Goal: Task Accomplishment & Management: Manage account settings

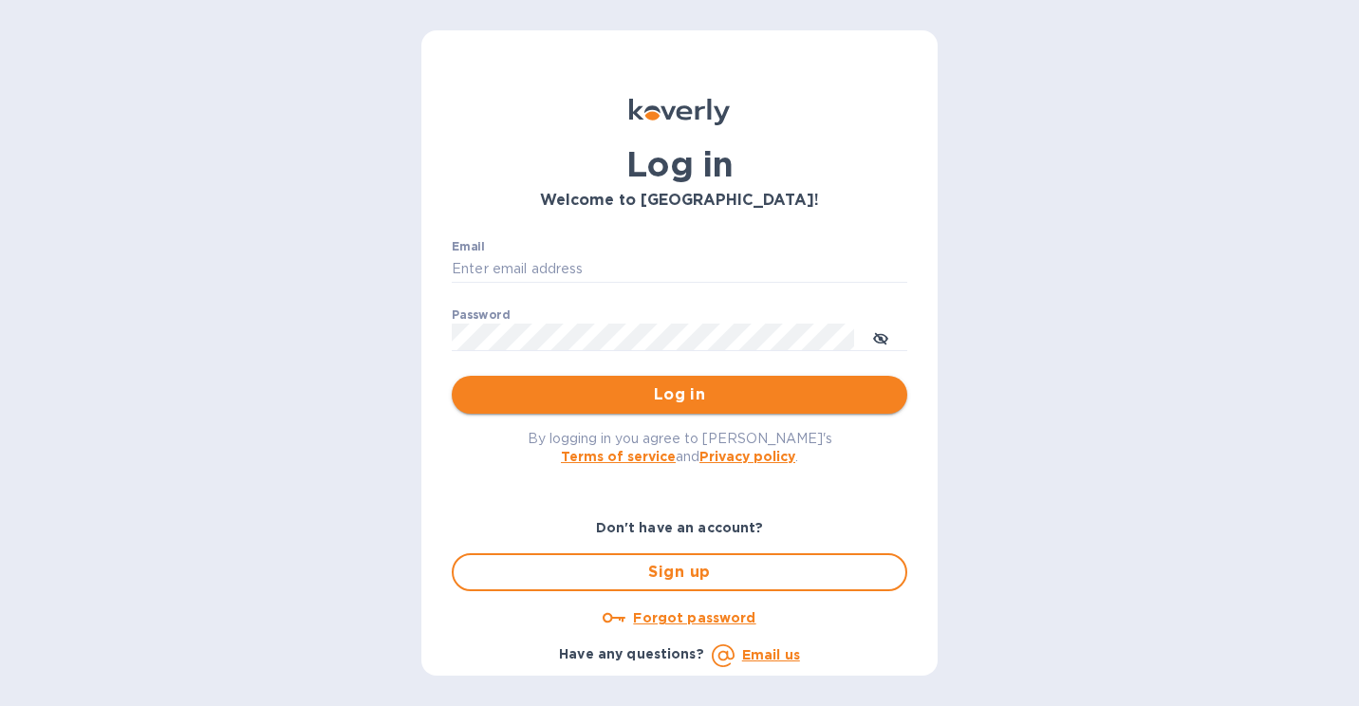
type input "[PERSON_NAME][EMAIL_ADDRESS][DOMAIN_NAME]"
click at [600, 388] on span "Log in" at bounding box center [679, 394] width 425 height 23
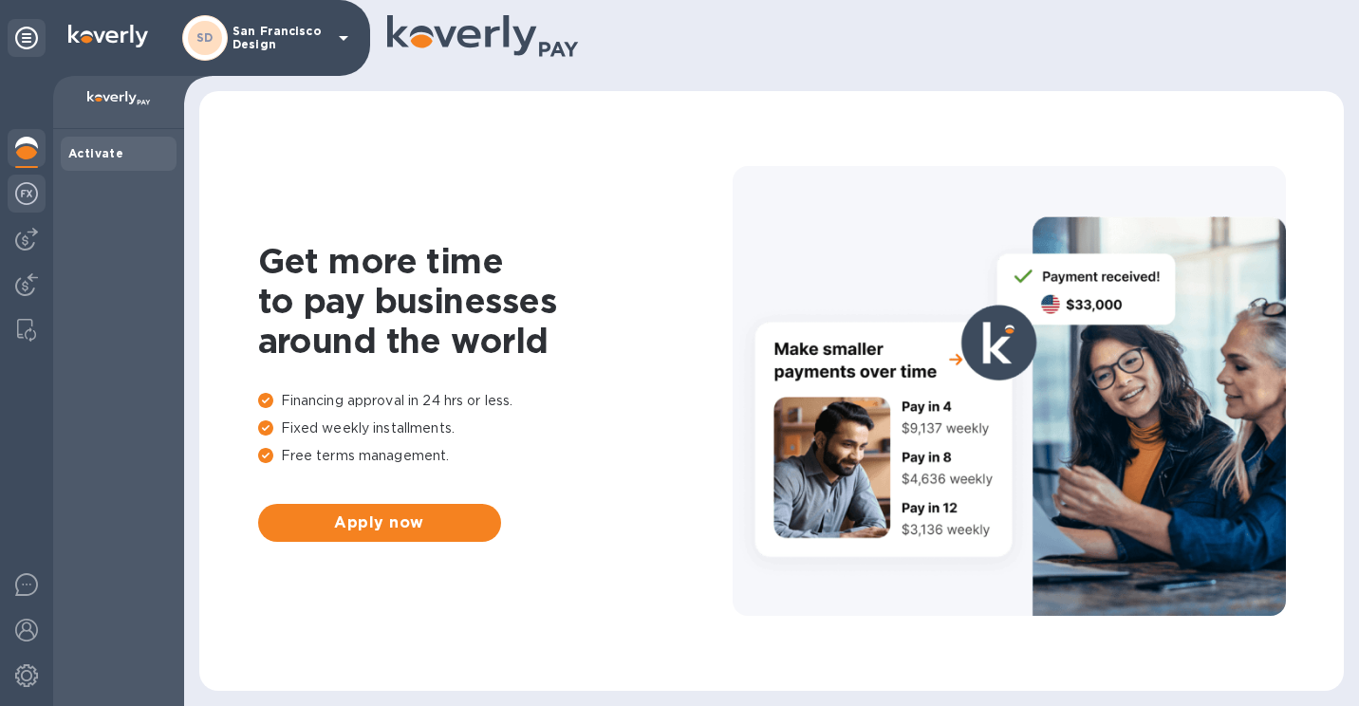
click at [24, 198] on img at bounding box center [26, 193] width 23 height 23
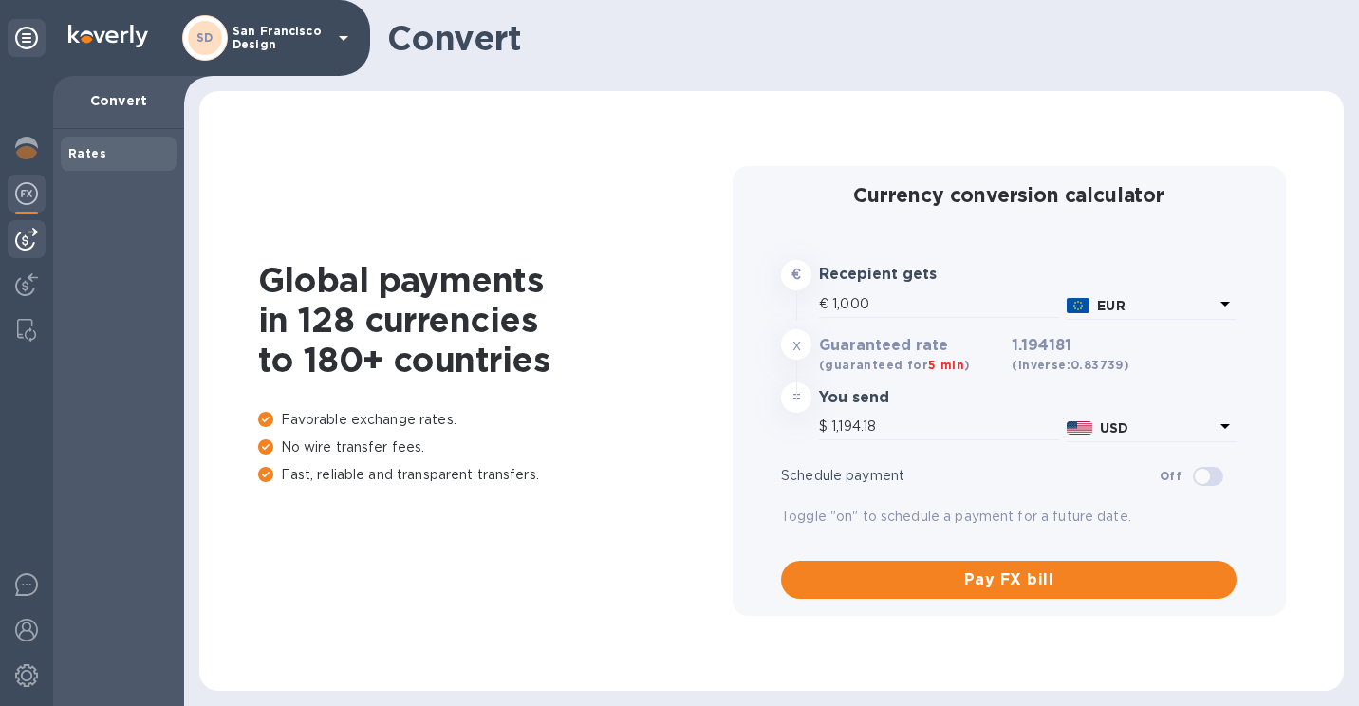
click at [16, 246] on img at bounding box center [26, 239] width 23 height 23
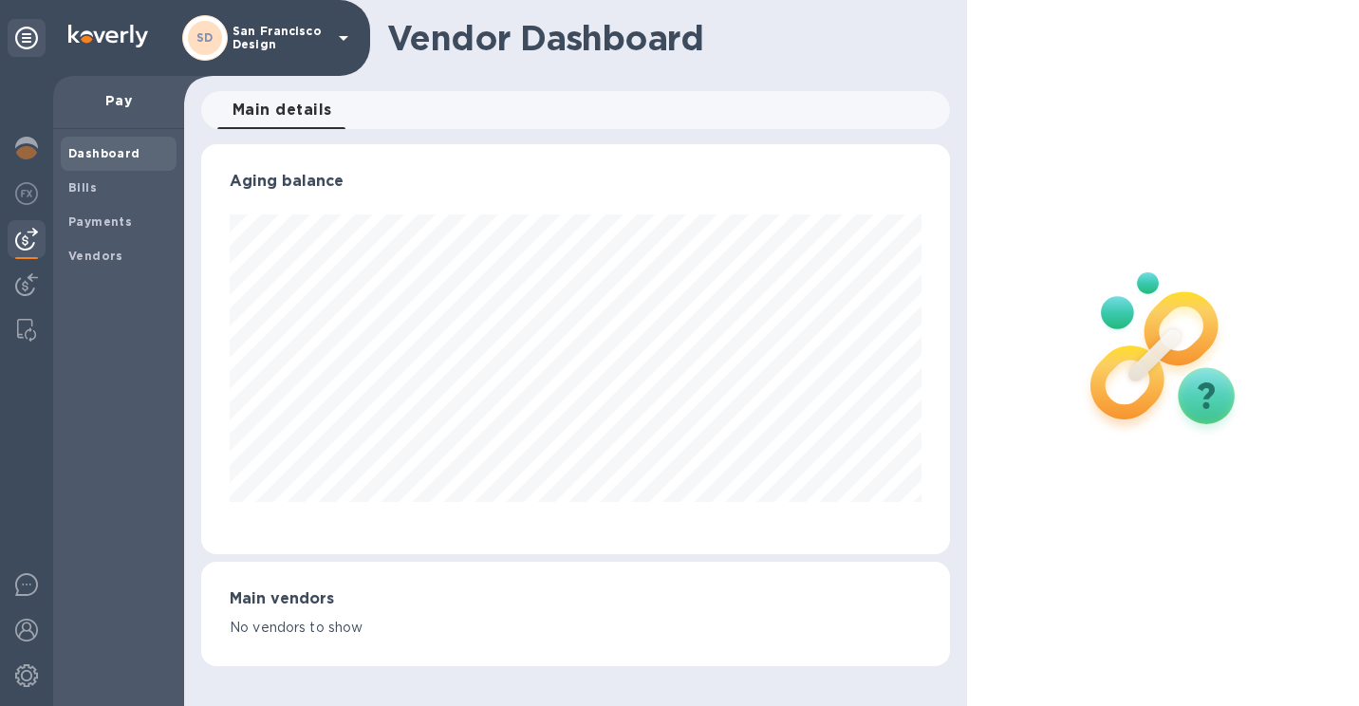
scroll to position [410, 749]
click at [91, 194] on b "Bills" at bounding box center [82, 187] width 28 height 14
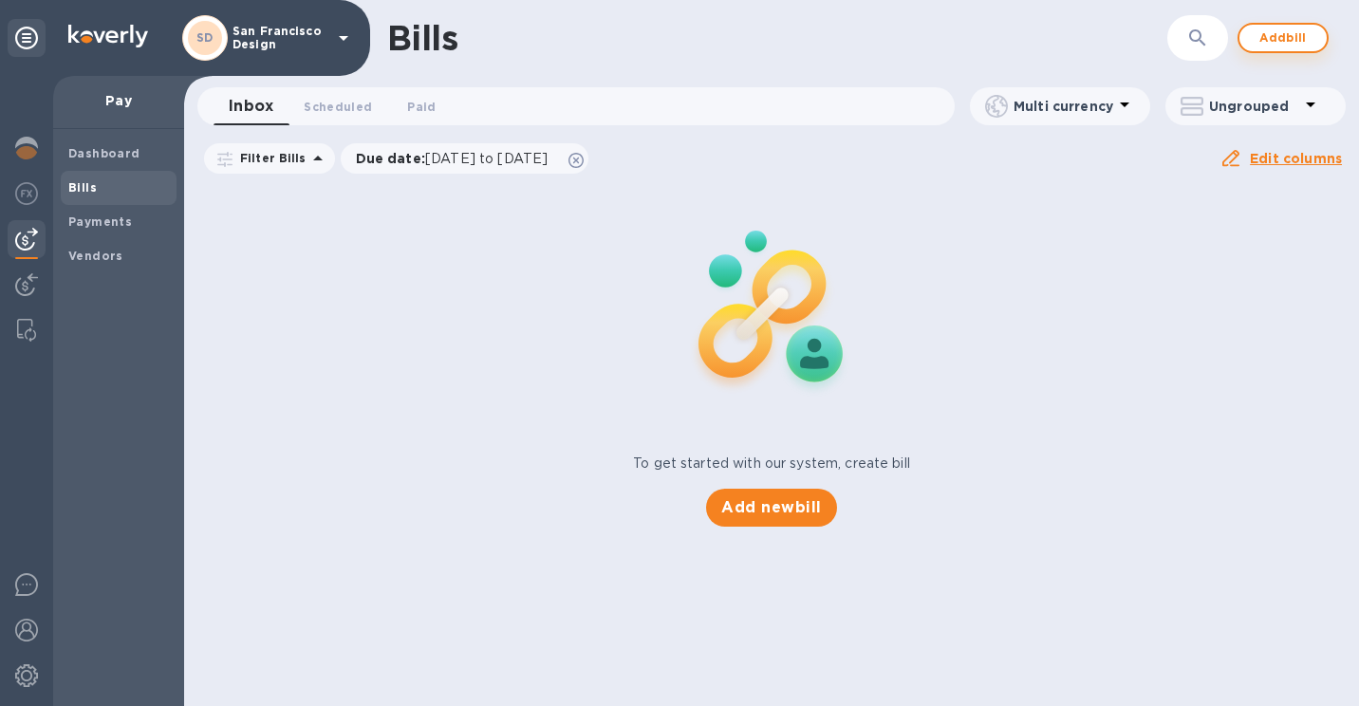
click at [1293, 26] on button "Add bill" at bounding box center [1283, 38] width 91 height 30
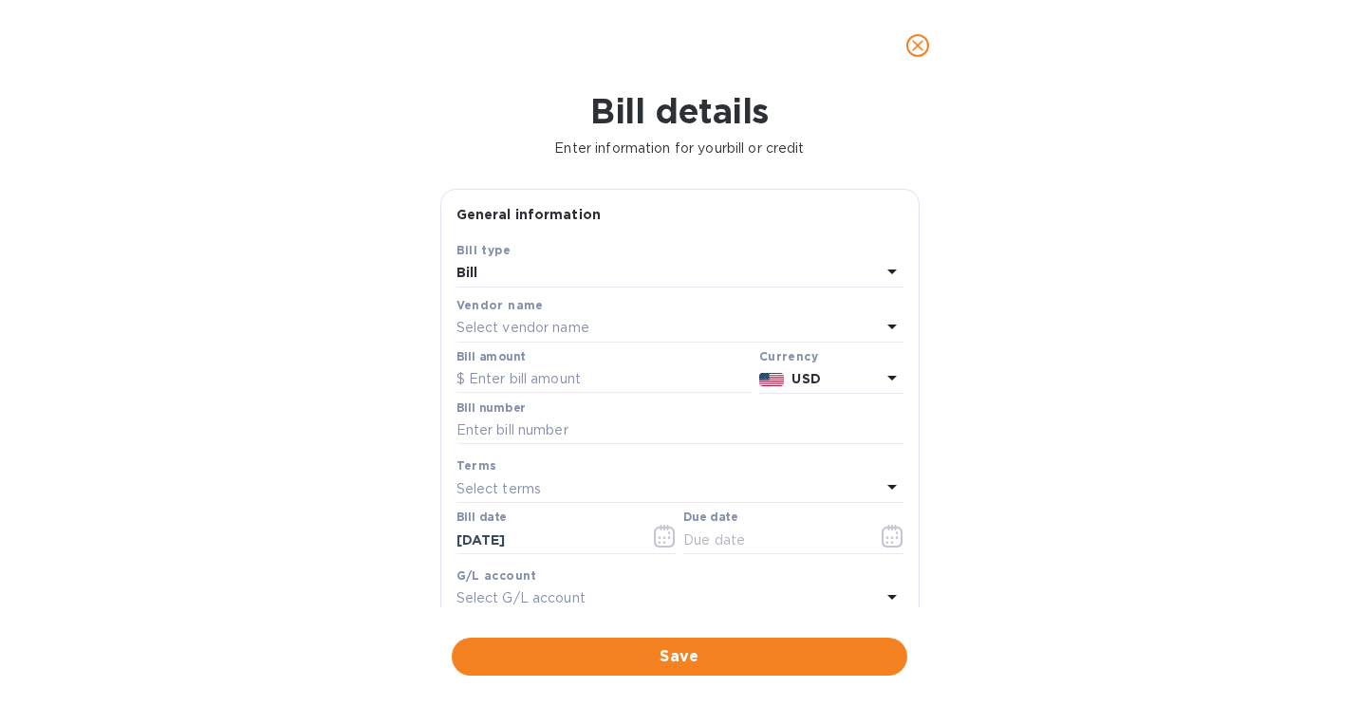
click at [569, 310] on div "Vendor name" at bounding box center [680, 305] width 447 height 20
click at [565, 331] on p "Select vendor name" at bounding box center [523, 328] width 133 height 20
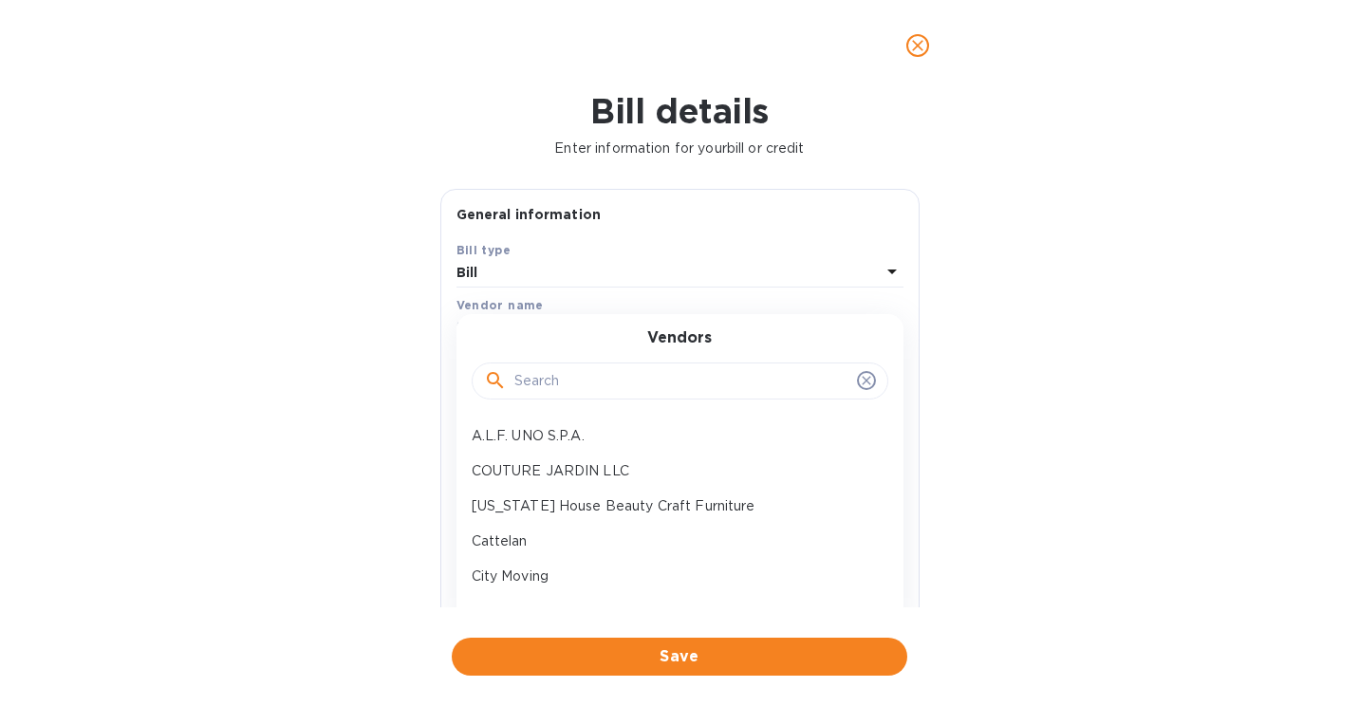
click at [546, 362] on div at bounding box center [680, 379] width 417 height 65
click at [550, 382] on input "text" at bounding box center [681, 381] width 335 height 28
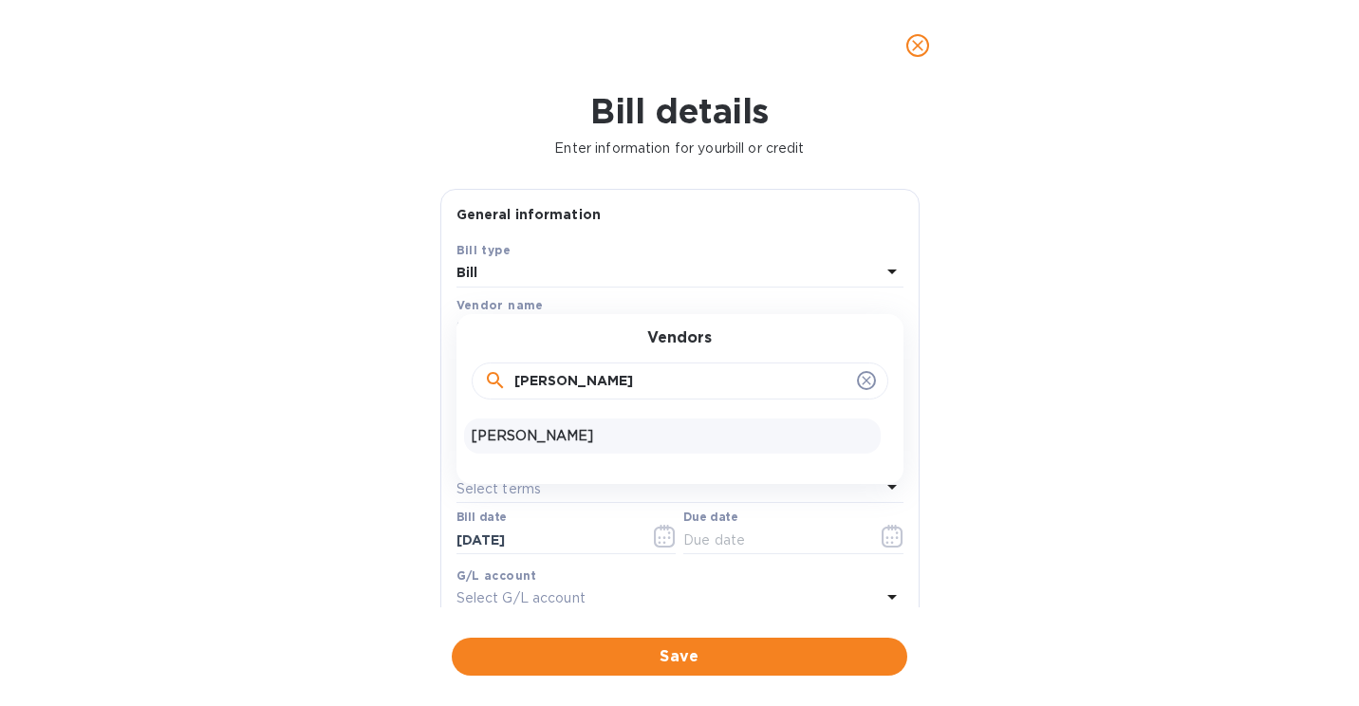
type input "[PERSON_NAME]"
drag, startPoint x: 580, startPoint y: 427, endPoint x: 592, endPoint y: 422, distance: 13.2
click at [580, 427] on p "[PERSON_NAME]" at bounding box center [672, 436] width 401 height 20
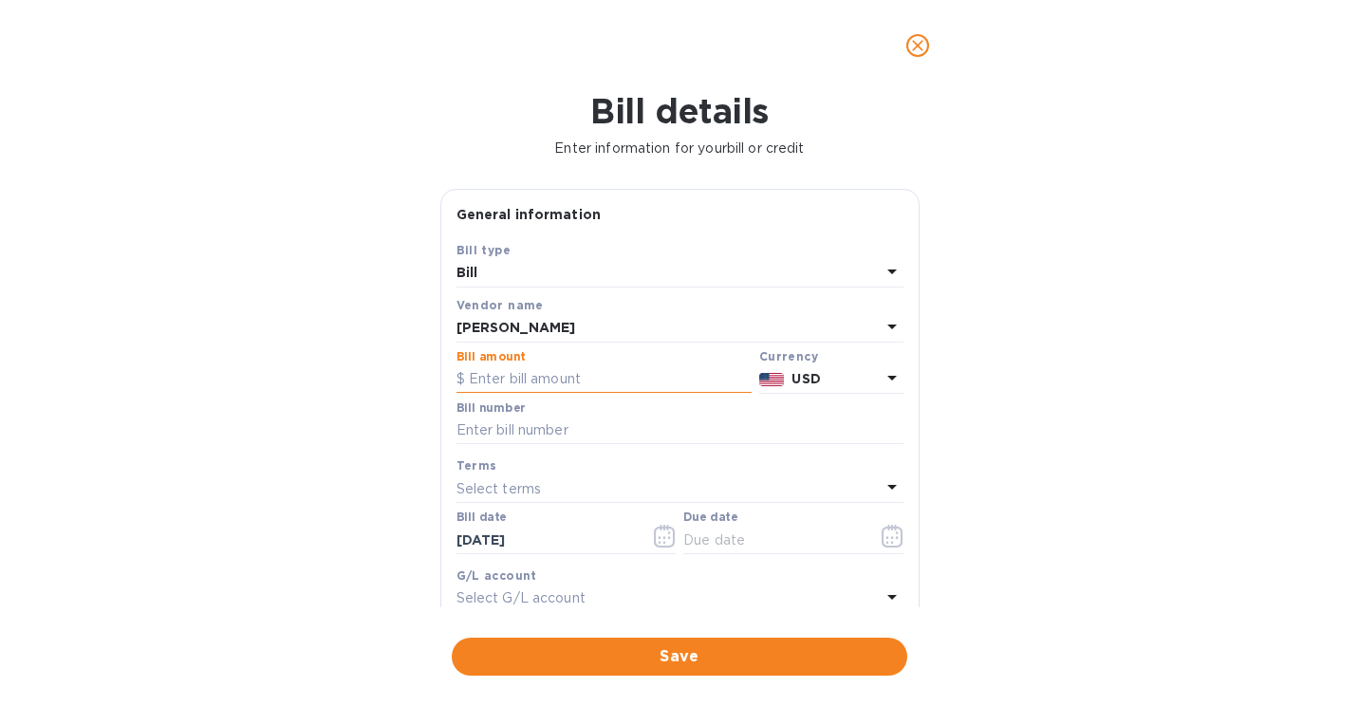
click at [599, 376] on input "text" at bounding box center [604, 379] width 295 height 28
type input "8,212.32"
paste input "10155107"
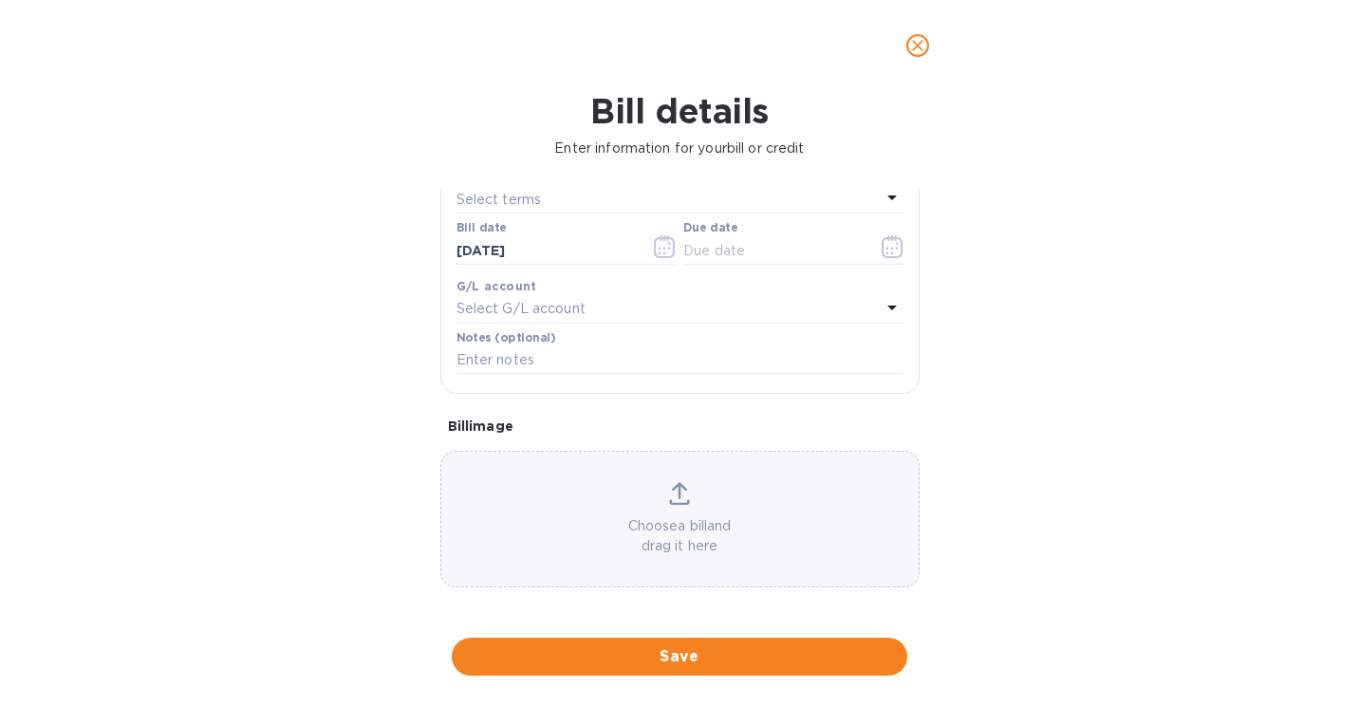
scroll to position [295, 0]
type input "10155107"
click at [895, 240] on icon "button" at bounding box center [896, 240] width 3 height 3
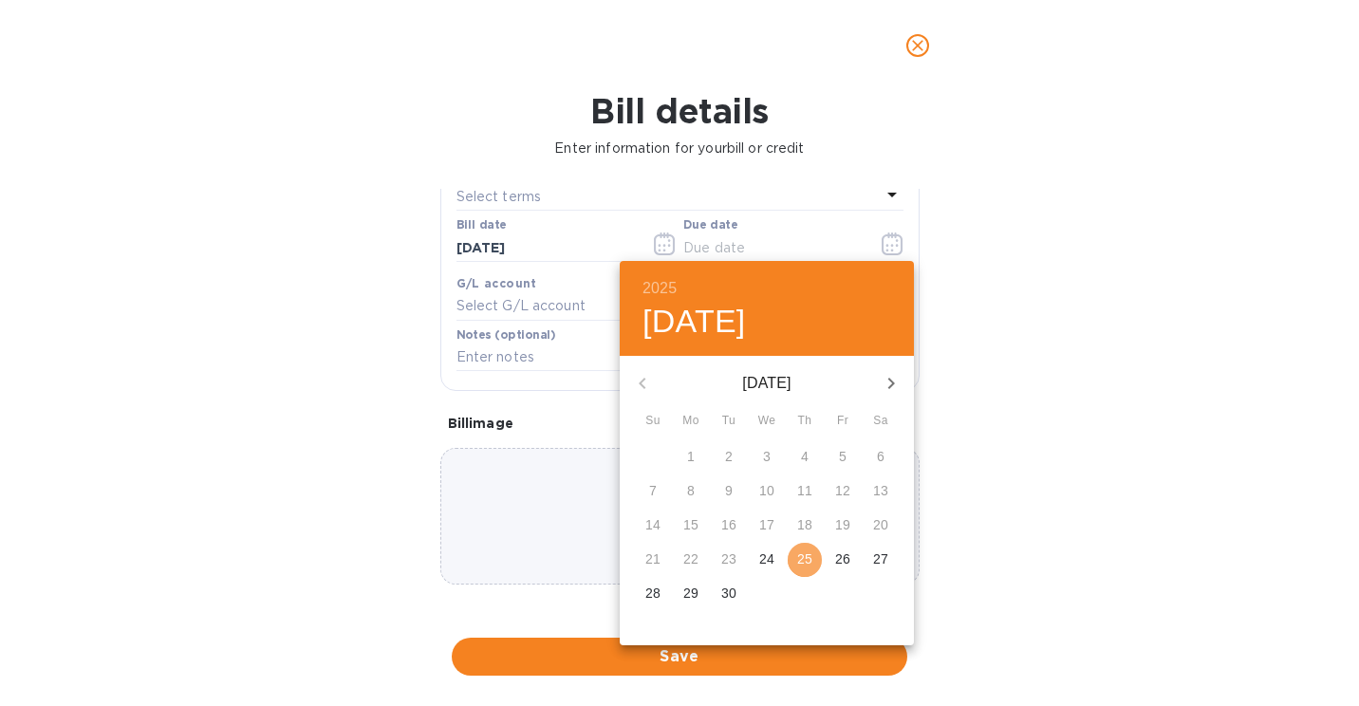
click at [805, 553] on p "25" at bounding box center [804, 559] width 15 height 19
type input "[DATE]"
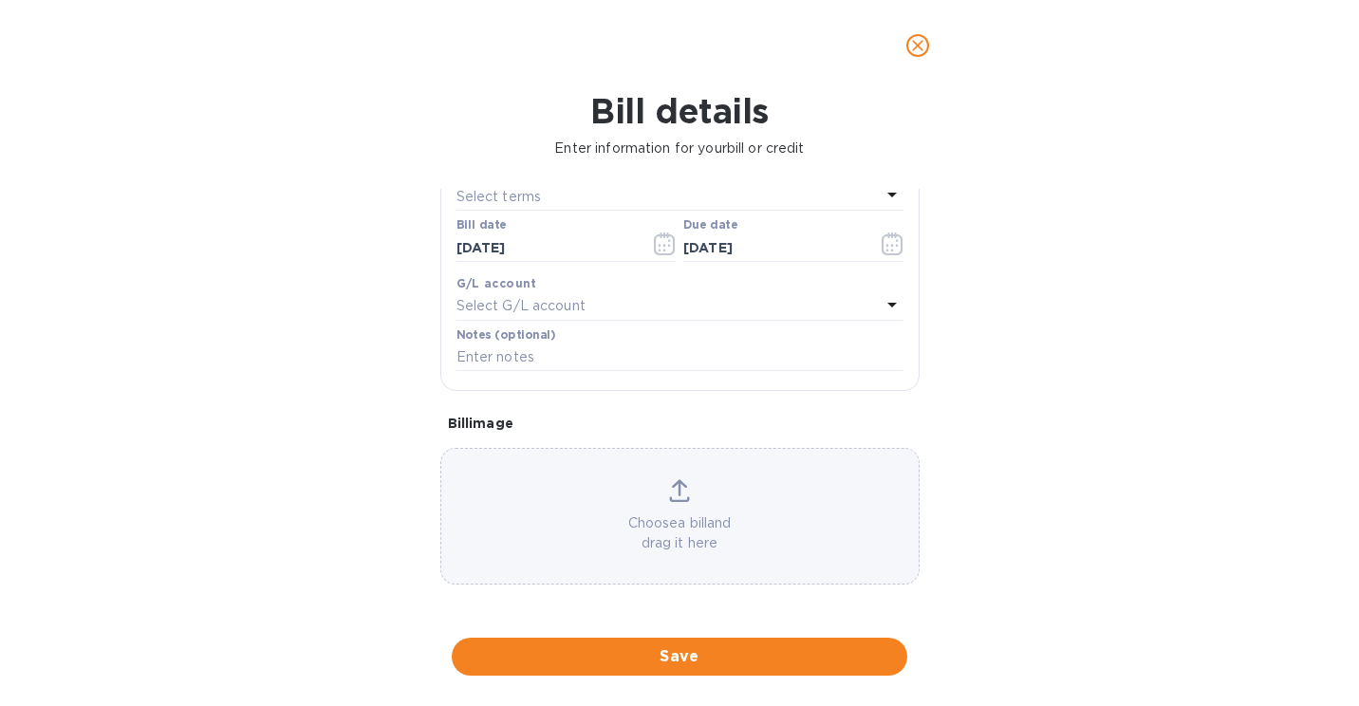
click at [661, 501] on div "2025 Thu, Sep [DATE] Mo Tu We Th Fr Sa 31 1 2 3 4 5 6 7 8 9 10 11 12 13 14 15 1…" at bounding box center [679, 353] width 1359 height 706
click at [597, 533] on p "Choose a bill and drag it here" at bounding box center [679, 533] width 477 height 40
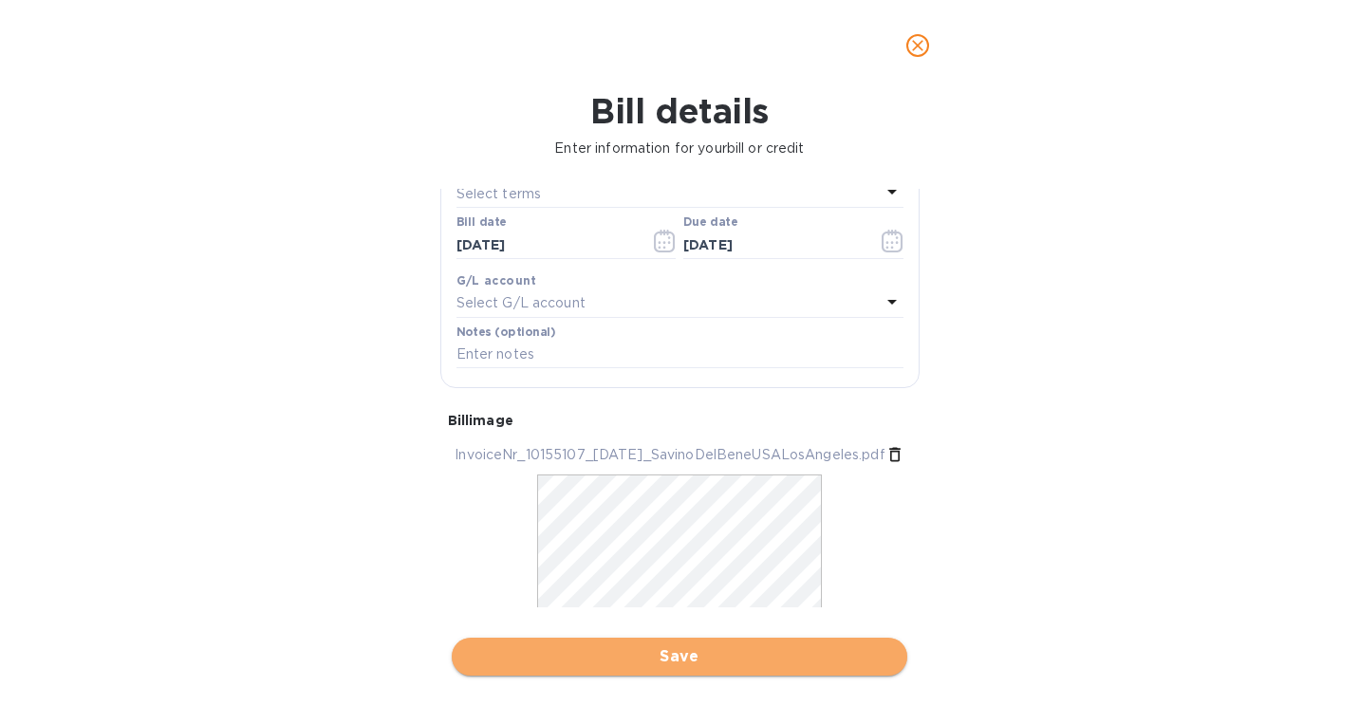
click at [688, 657] on span "Save" at bounding box center [679, 656] width 425 height 23
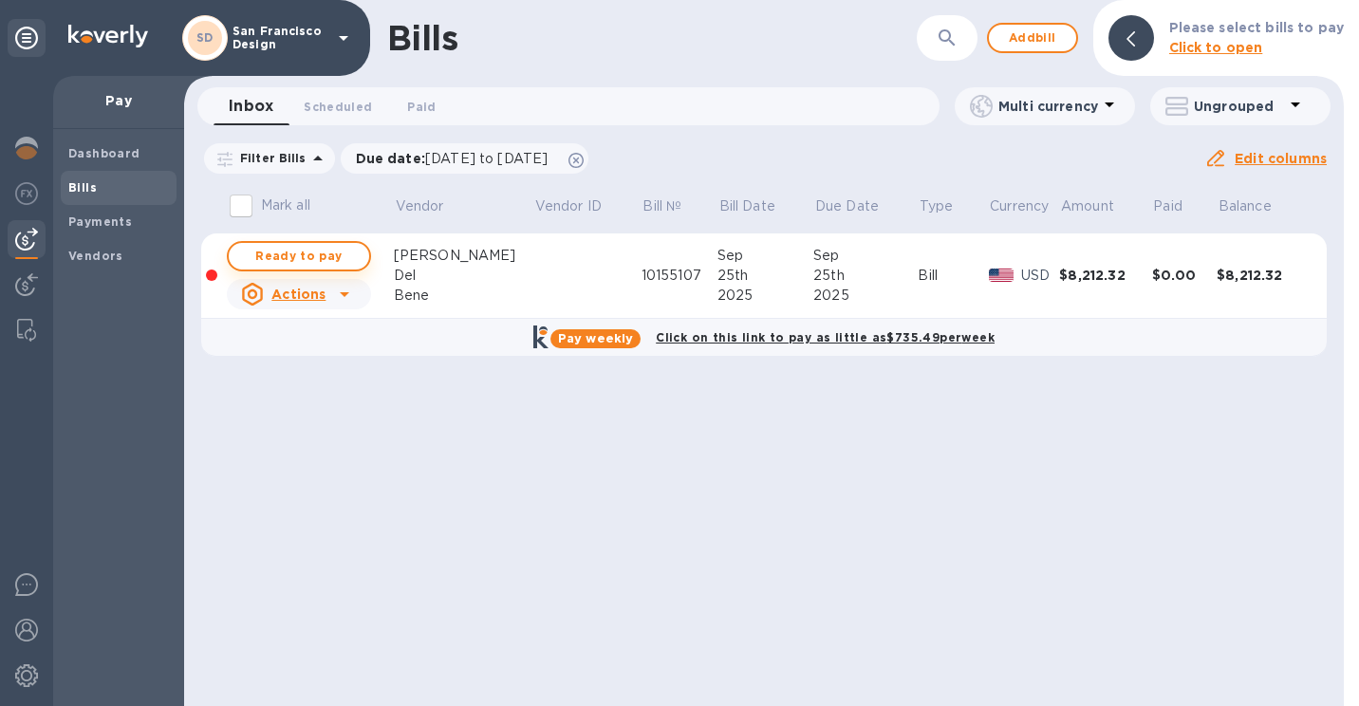
click at [285, 259] on span "Ready to pay" at bounding box center [299, 256] width 110 height 23
checkbox input "true"
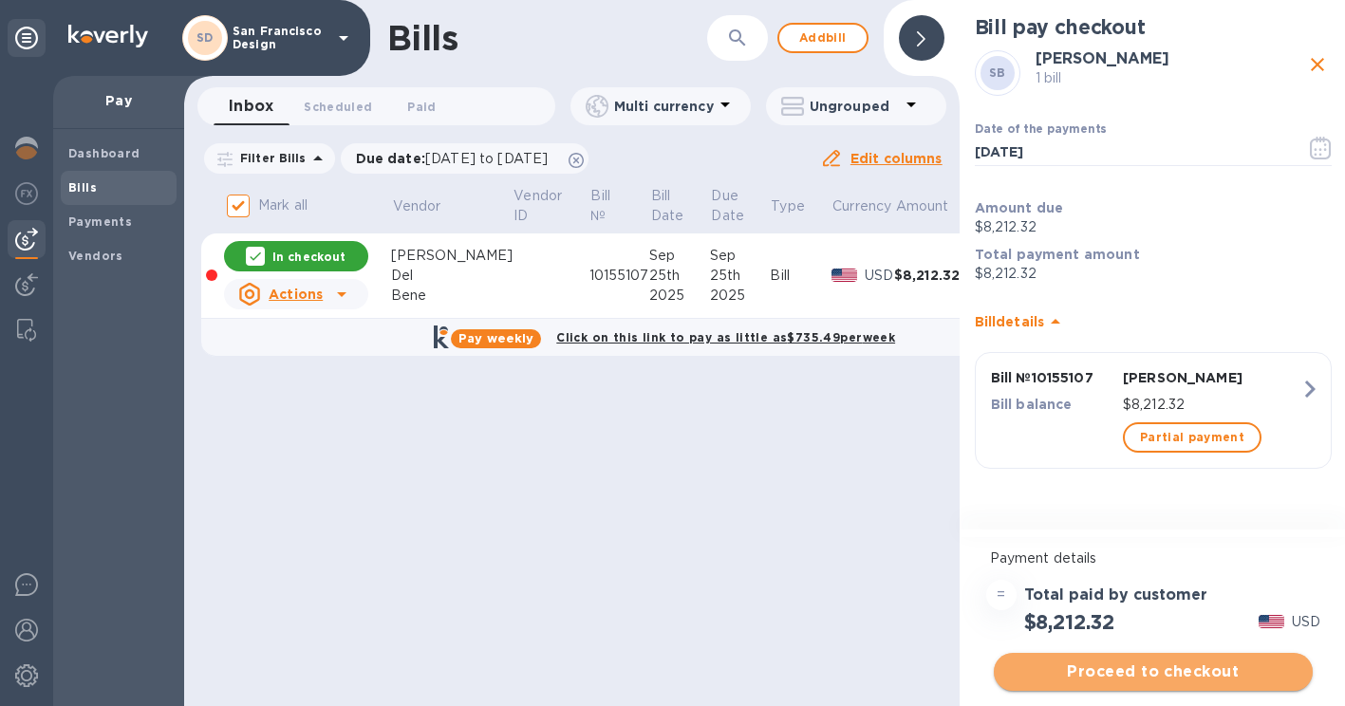
click at [1208, 678] on span "Proceed to checkout" at bounding box center [1153, 672] width 289 height 23
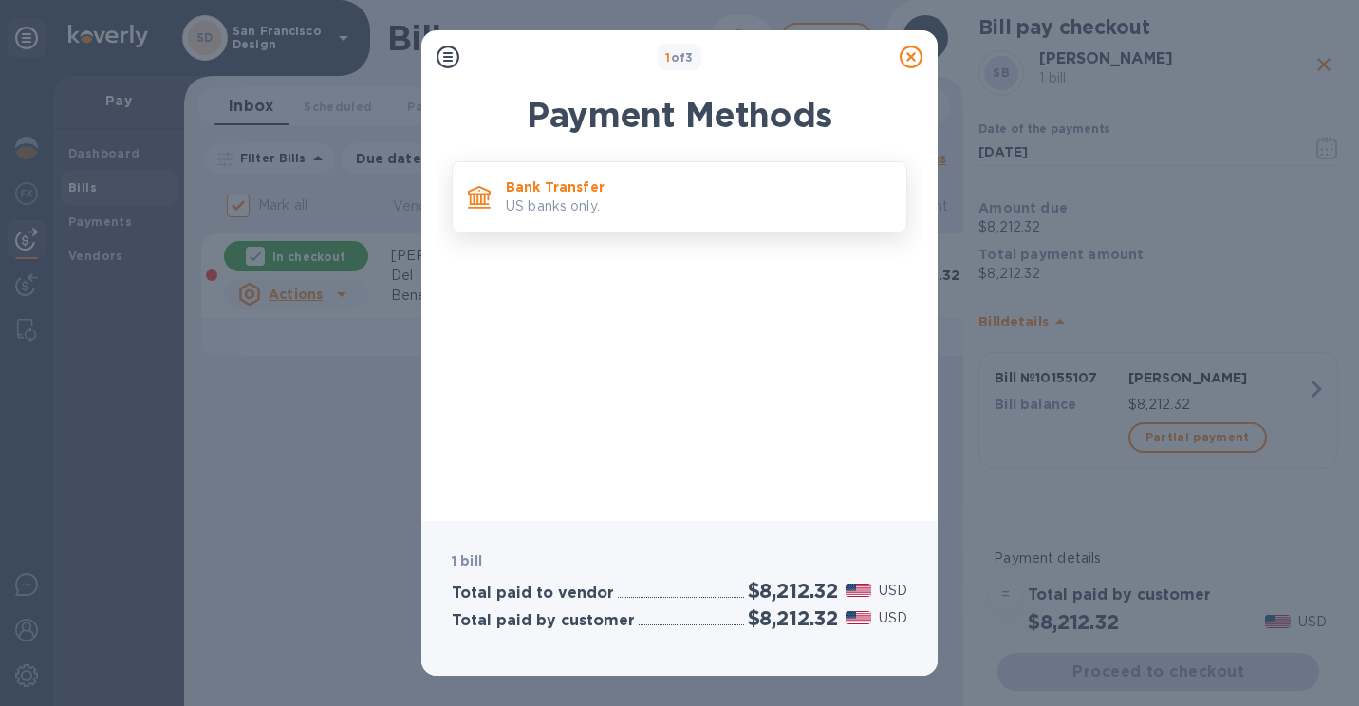
click at [627, 200] on p "US banks only." at bounding box center [698, 206] width 385 height 20
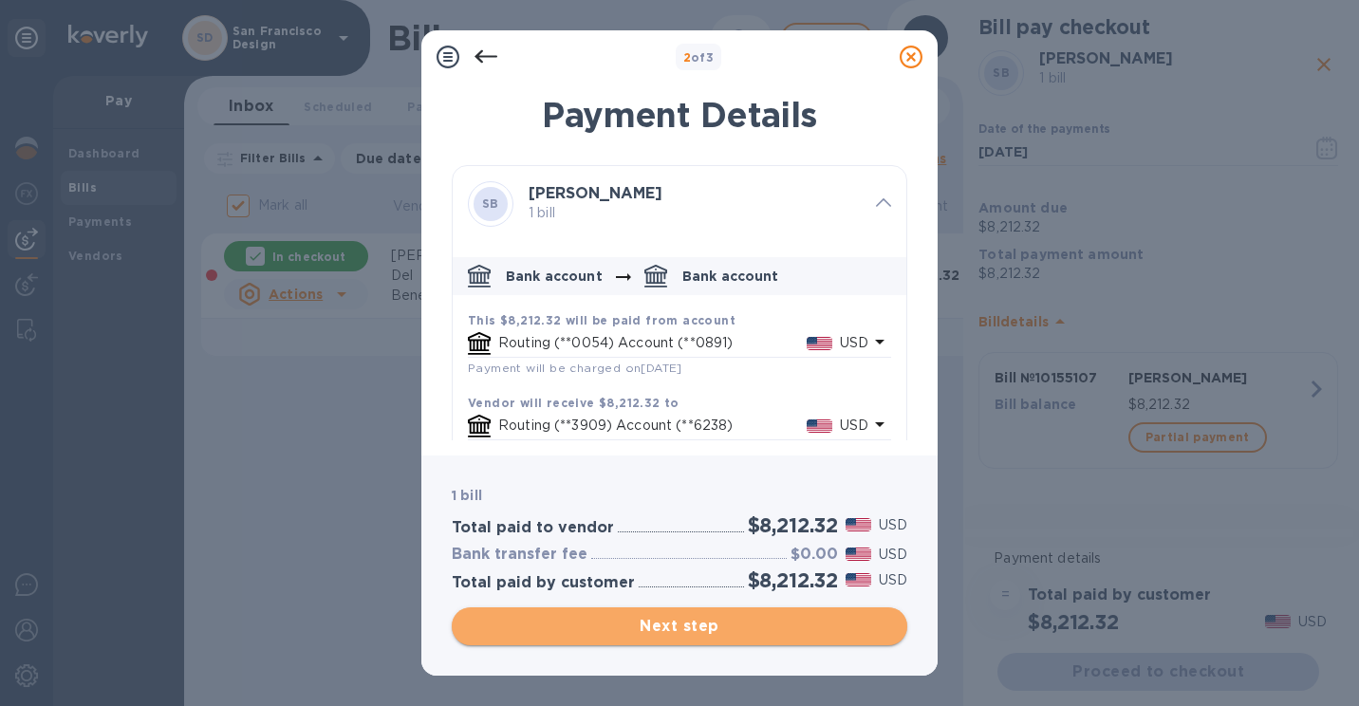
click at [637, 617] on button "Next step" at bounding box center [680, 626] width 456 height 38
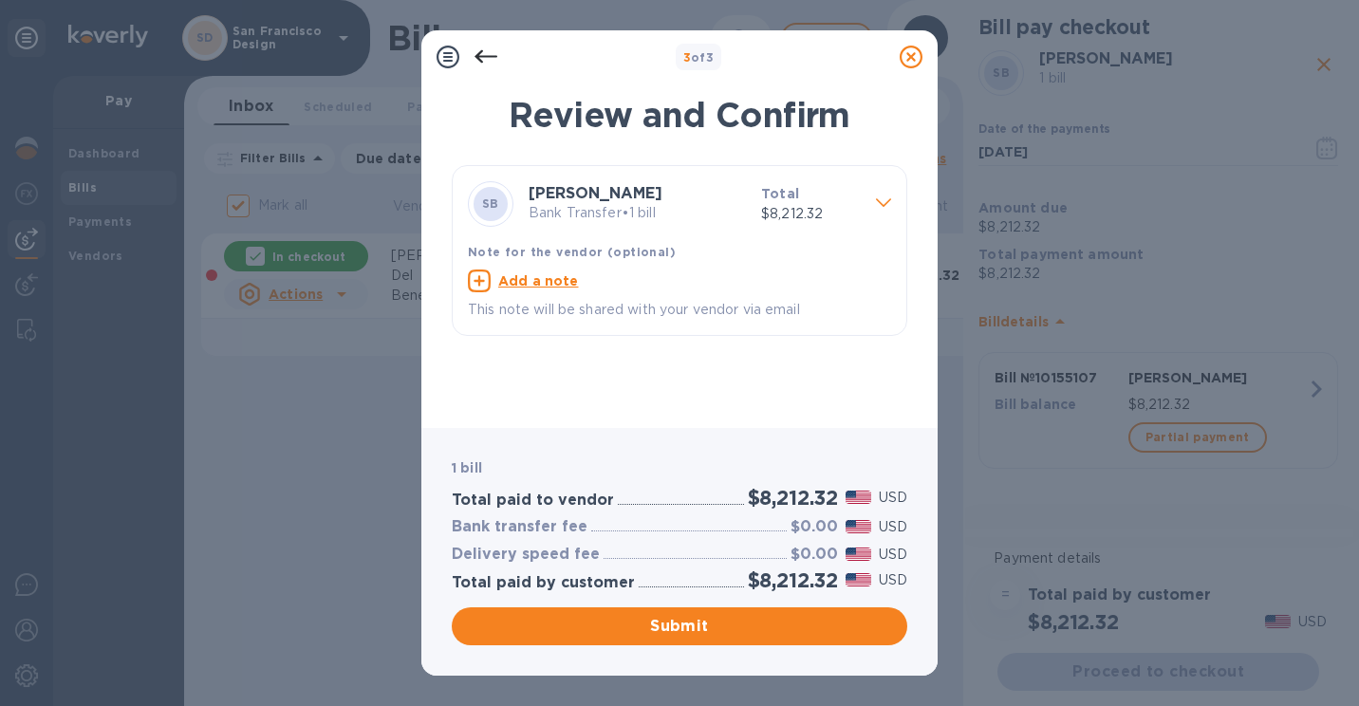
click at [647, 621] on span "Submit" at bounding box center [679, 626] width 425 height 23
